Goal: Find specific page/section: Find specific page/section

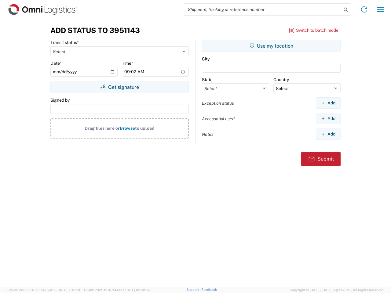
click at [262, 9] on input "search" at bounding box center [262, 10] width 158 height 12
click at [346, 10] on icon at bounding box center [345, 9] width 9 height 9
click at [364, 9] on icon at bounding box center [364, 10] width 10 height 10
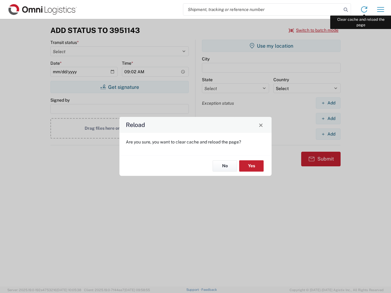
click at [380, 9] on div "Reload Are you sure, you want to clear cache and reload the page? No Yes" at bounding box center [195, 146] width 391 height 293
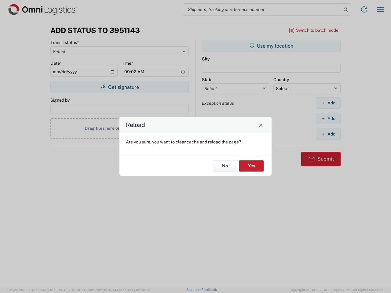
click at [314, 30] on div "Reload Are you sure, you want to clear cache and reload the page? No Yes" at bounding box center [195, 146] width 391 height 293
click at [119, 87] on div "Reload Are you sure, you want to clear cache and reload the page? No Yes" at bounding box center [195, 146] width 391 height 293
click at [271, 46] on div "Reload Are you sure, you want to clear cache and reload the page? No Yes" at bounding box center [195, 146] width 391 height 293
click at [328, 103] on div "Reload Are you sure, you want to clear cache and reload the page? No Yes" at bounding box center [195, 146] width 391 height 293
click at [328, 118] on div "Reload Are you sure, you want to clear cache and reload the page? No Yes" at bounding box center [195, 146] width 391 height 293
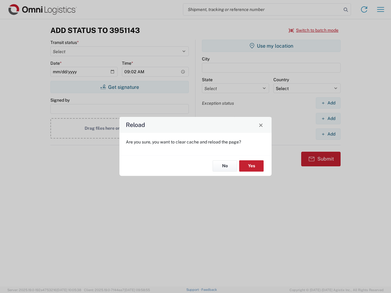
click at [328, 134] on div "Reload Are you sure, you want to clear cache and reload the page? No Yes" at bounding box center [195, 146] width 391 height 293
